Goal: Task Accomplishment & Management: Use online tool/utility

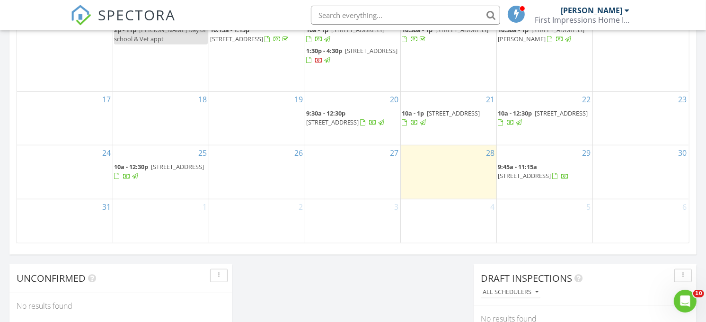
scroll to position [626, 0]
click at [510, 171] on span "13099 NE 7th Loop, Silver Springs 34488" at bounding box center [524, 175] width 53 height 9
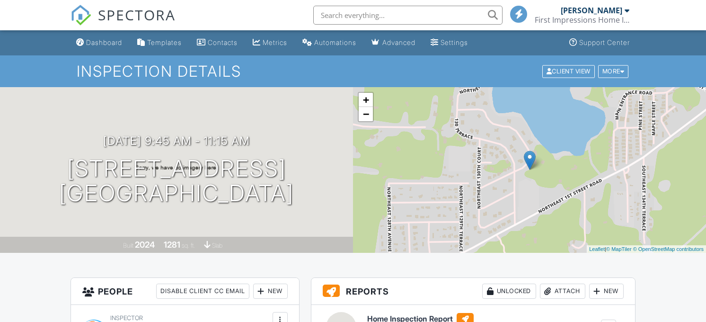
click at [609, 321] on div at bounding box center [608, 326] width 9 height 9
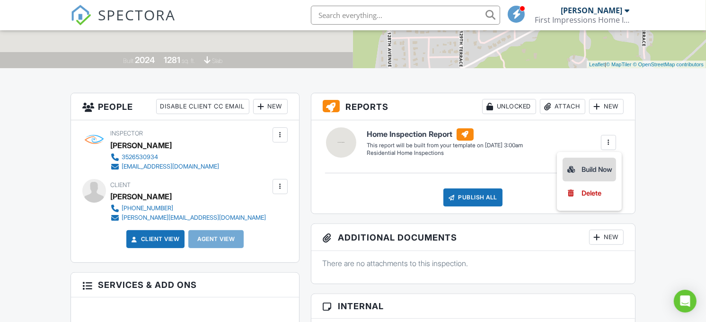
click at [580, 174] on div "Build Now" at bounding box center [589, 169] width 46 height 11
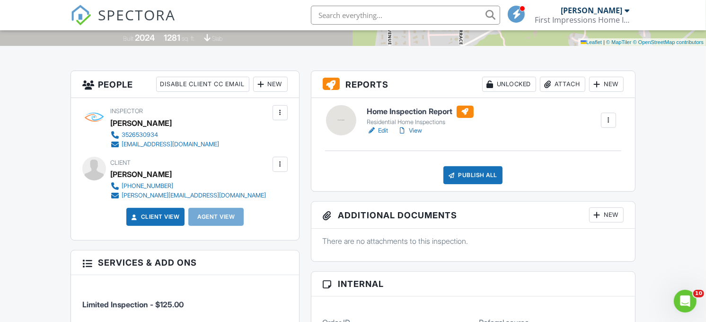
click at [385, 128] on link "Edit" at bounding box center [377, 130] width 21 height 9
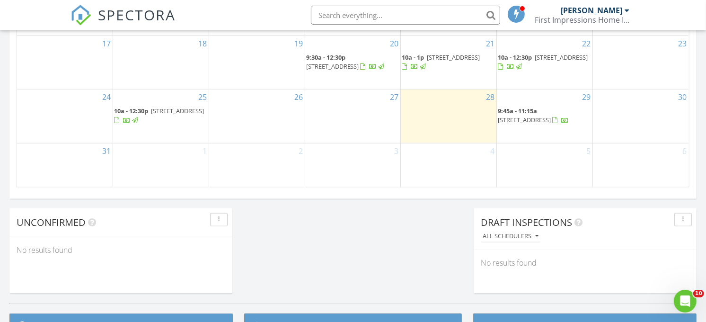
scroll to position [621, 0]
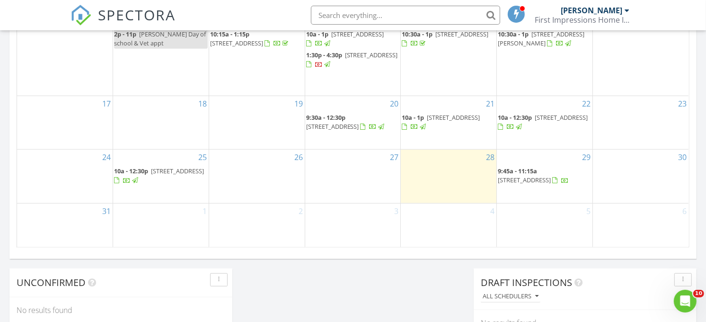
click at [542, 176] on span "13099 NE 7th Loop, Silver Springs 34488" at bounding box center [524, 180] width 53 height 9
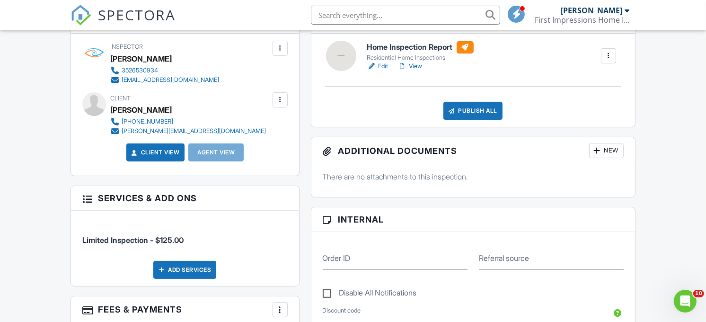
scroll to position [272, 0]
